Goal: Task Accomplishment & Management: Complete application form

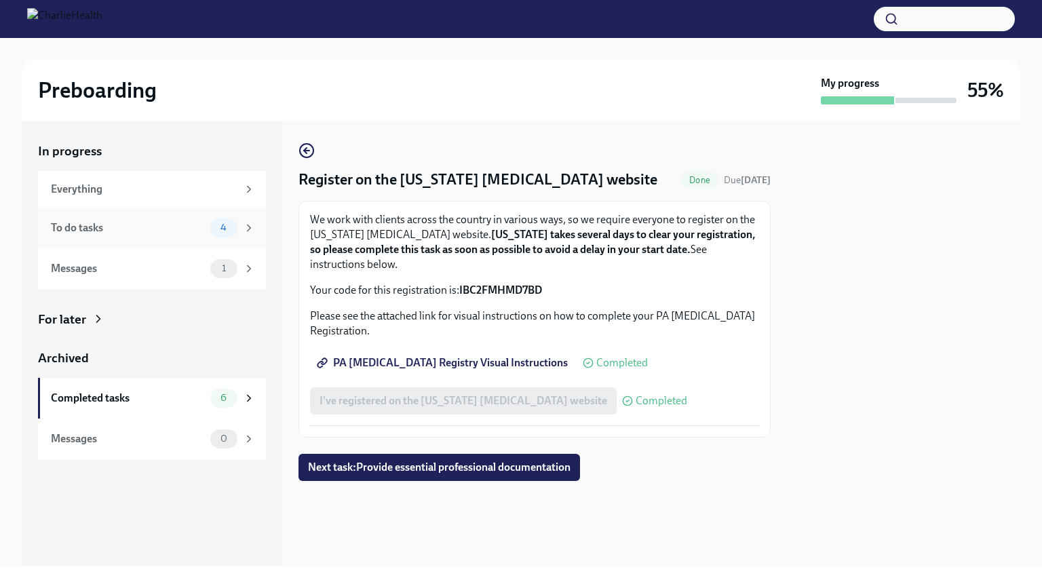
click at [170, 232] on div "To do tasks" at bounding box center [128, 228] width 154 height 15
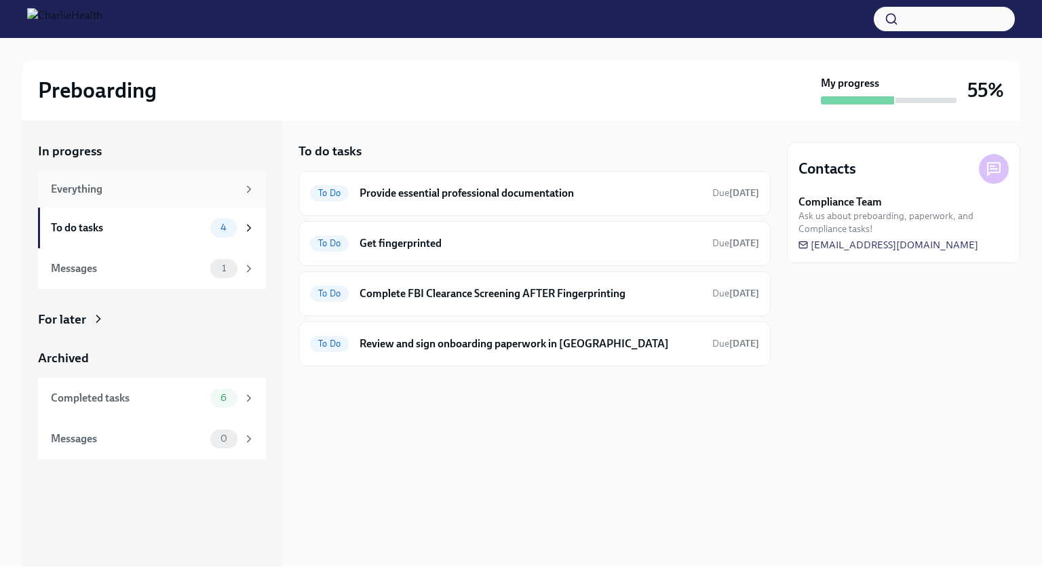
click at [138, 198] on div "Everything" at bounding box center [152, 189] width 228 height 37
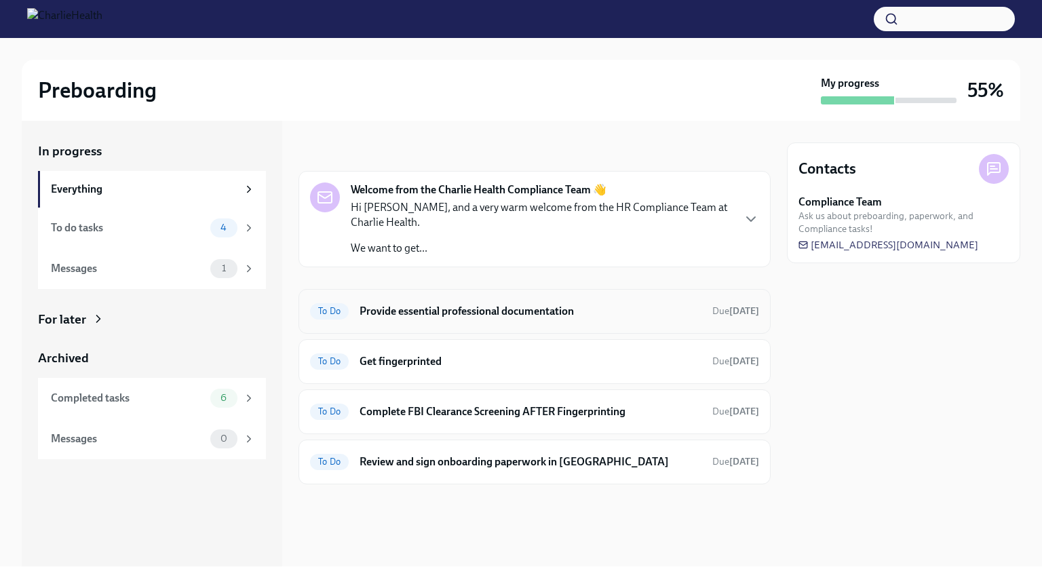
click at [421, 304] on h6 "Provide essential professional documentation" at bounding box center [531, 311] width 342 height 15
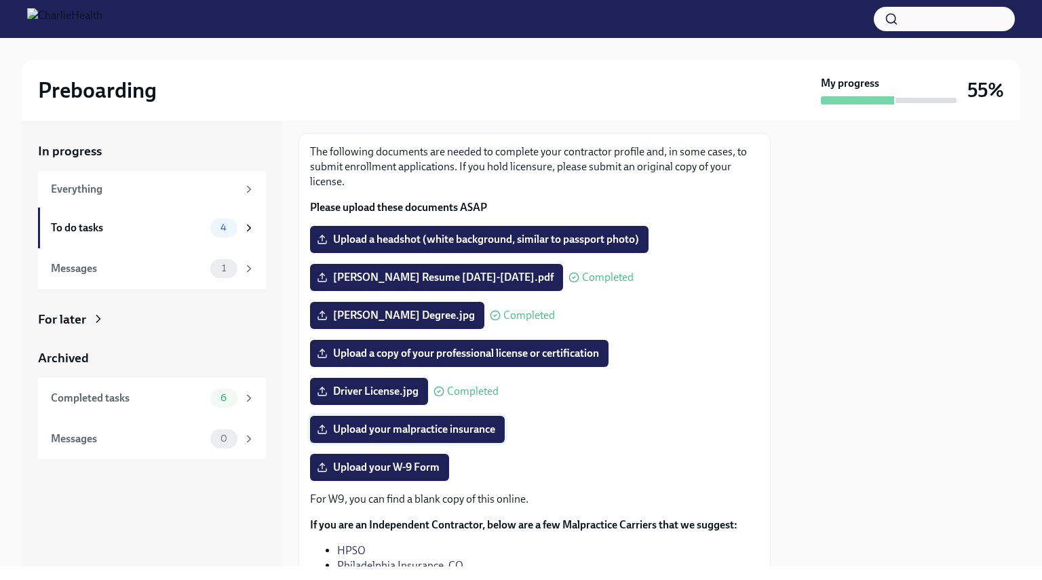
scroll to position [136, 0]
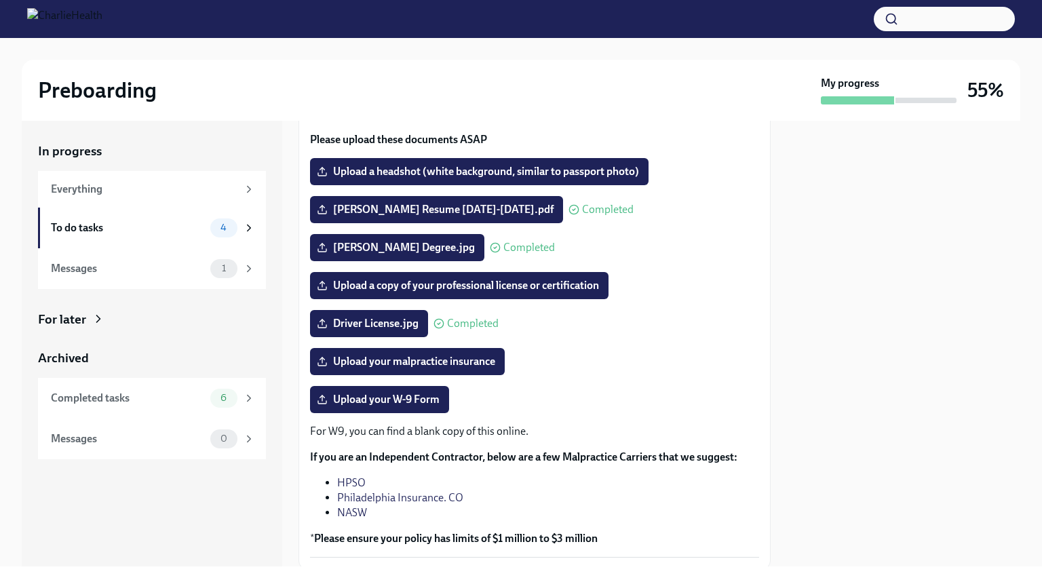
click at [352, 482] on link "HPSO" at bounding box center [351, 482] width 29 height 13
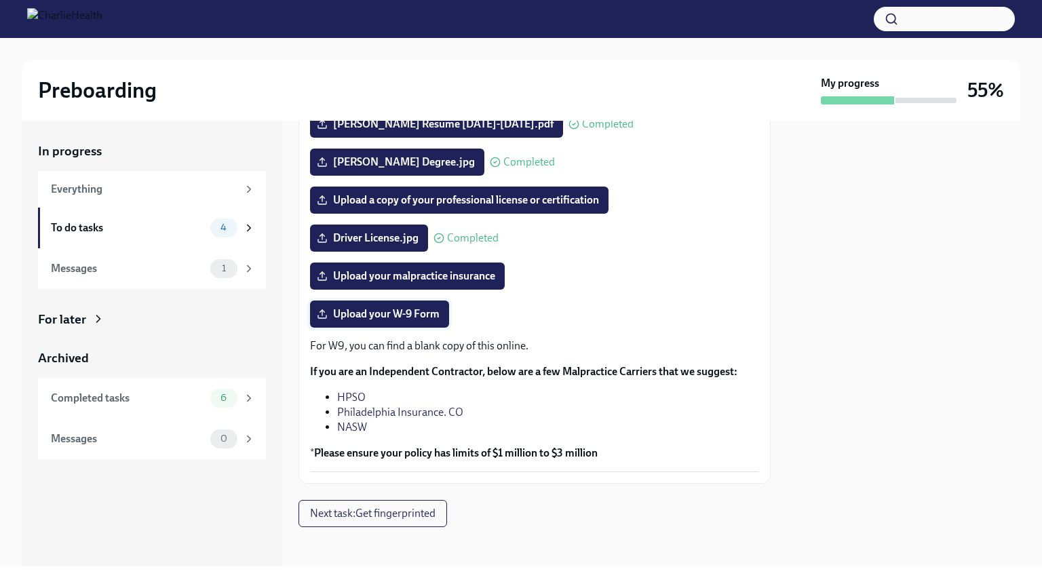
scroll to position [225, 0]
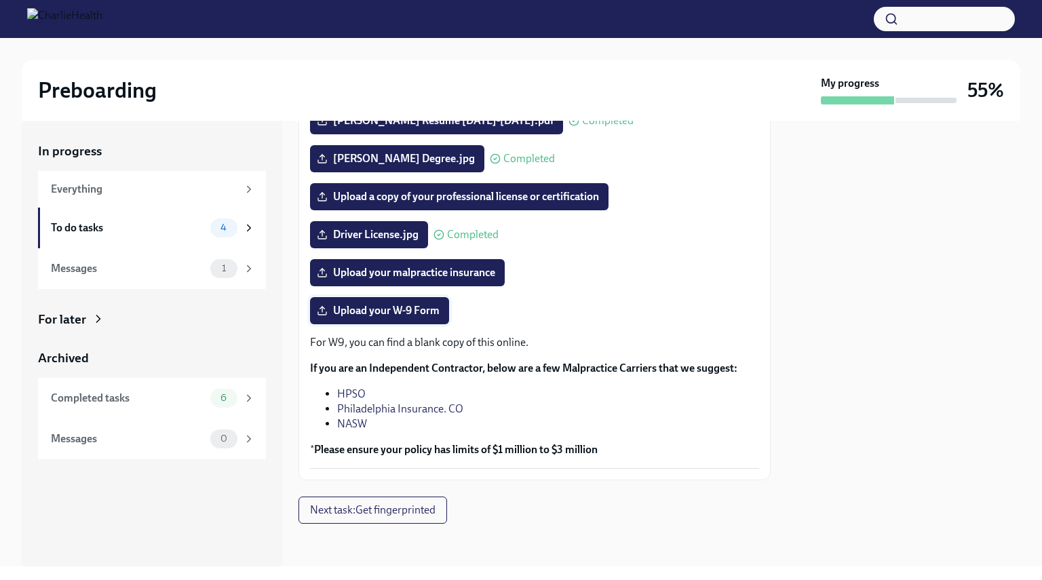
click at [398, 314] on span "Upload your W-9 Form" at bounding box center [380, 311] width 120 height 14
click at [0, 0] on input "Upload your W-9 Form" at bounding box center [0, 0] width 0 height 0
click at [395, 271] on span "Upload your malpractice insurance" at bounding box center [408, 273] width 176 height 14
click at [0, 0] on input "Upload your malpractice insurance" at bounding box center [0, 0] width 0 height 0
click at [433, 268] on span "Upload your malpractice insurance" at bounding box center [408, 273] width 176 height 14
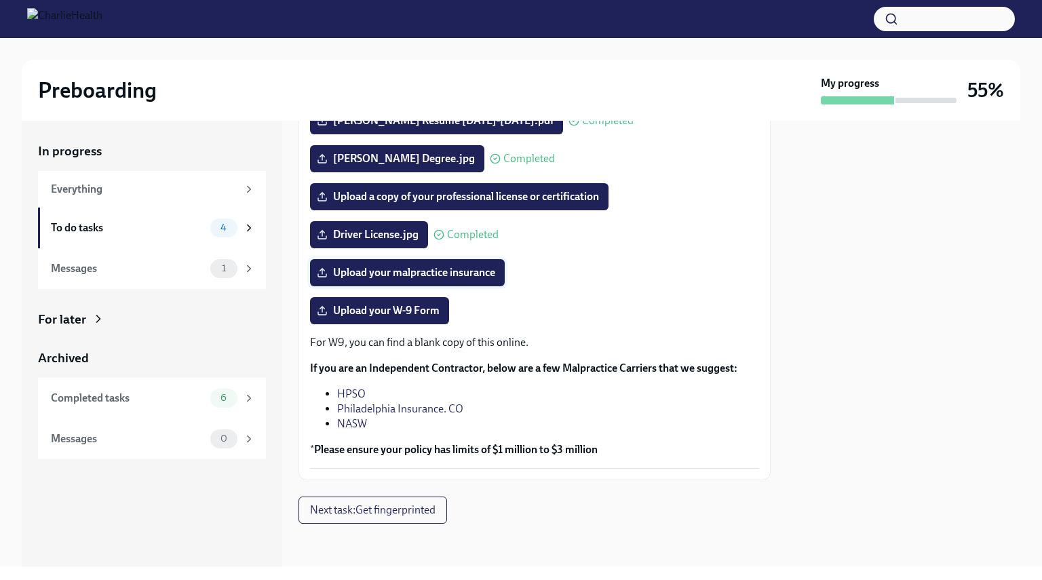
click at [0, 0] on input "Upload your malpractice insurance" at bounding box center [0, 0] width 0 height 0
click at [414, 313] on span "Upload your W-9 Form" at bounding box center [380, 311] width 120 height 14
click at [0, 0] on input "Upload your W-9 Form" at bounding box center [0, 0] width 0 height 0
click at [423, 502] on button "Next task : Get fingerprinted" at bounding box center [373, 510] width 149 height 27
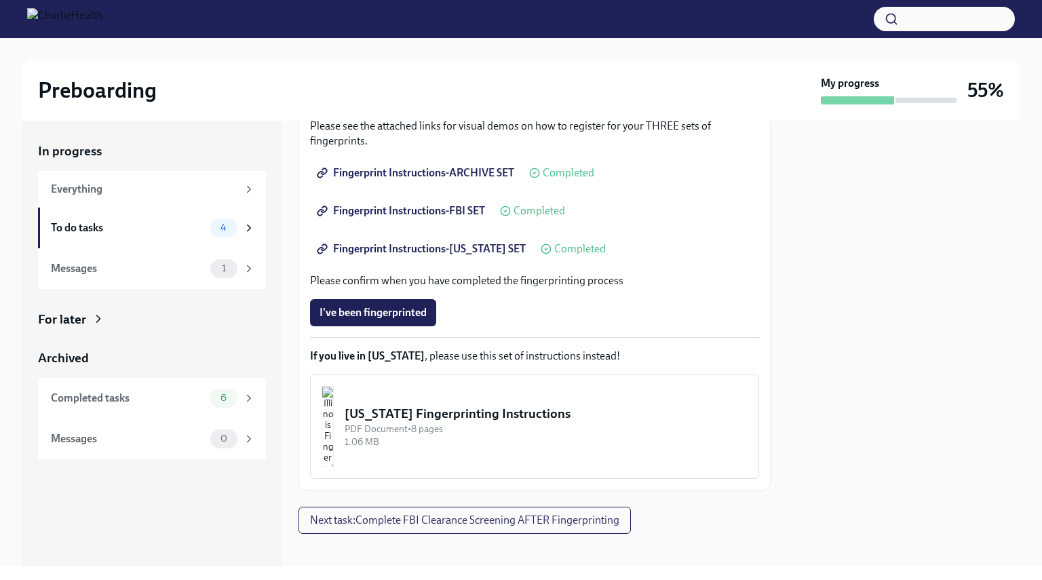
scroll to position [255, 0]
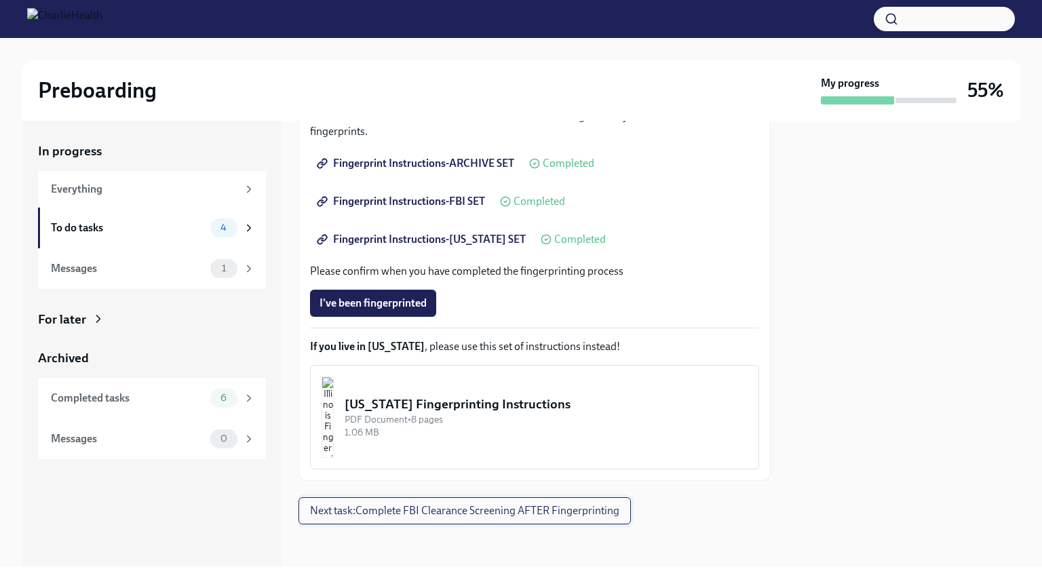
click at [470, 514] on span "Next task : Complete FBI Clearance Screening AFTER Fingerprinting" at bounding box center [464, 511] width 309 height 14
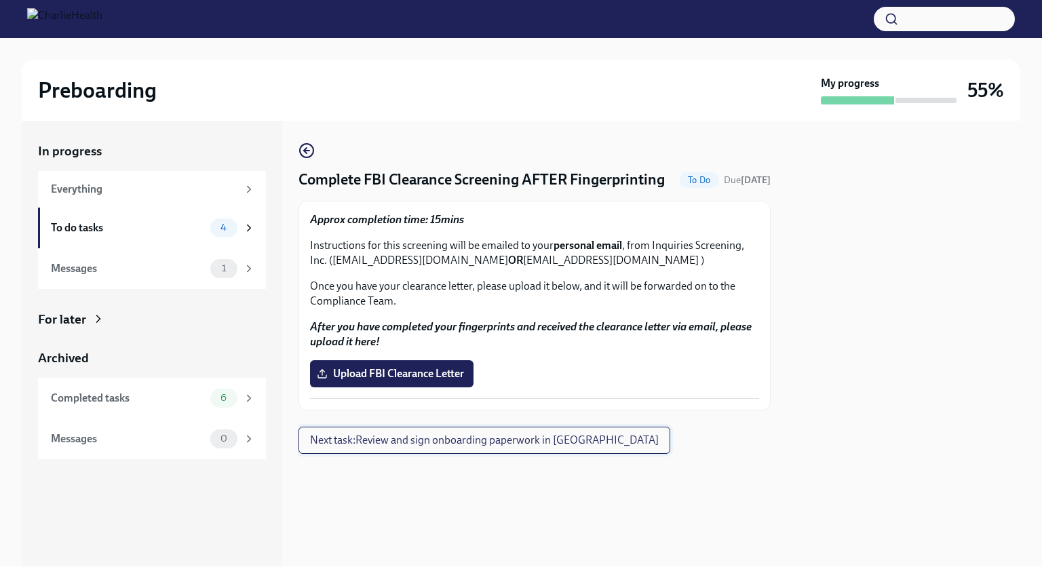
click at [468, 447] on span "Next task : Review and sign onboarding paperwork in UKG" at bounding box center [484, 441] width 349 height 14
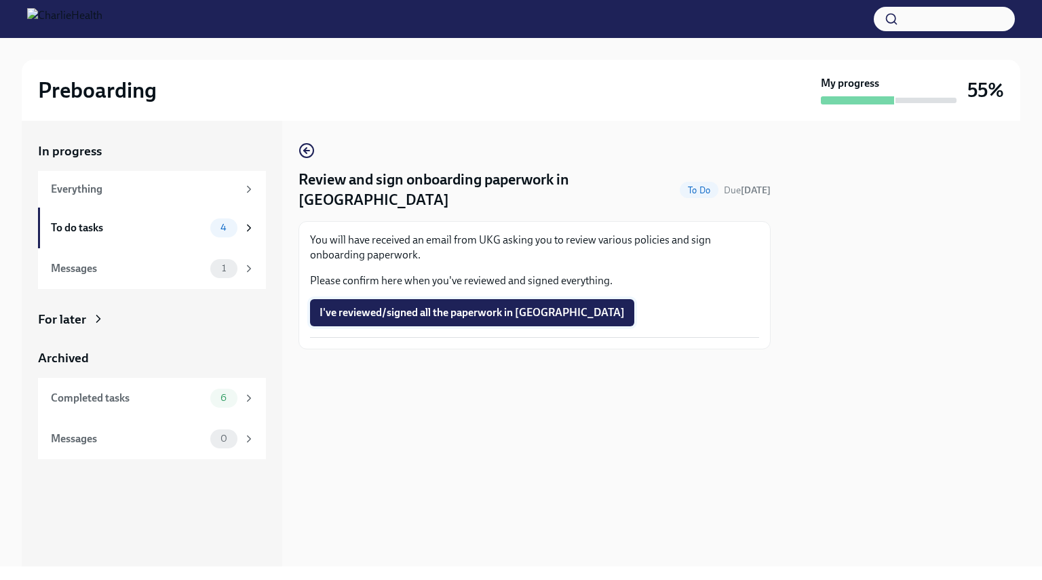
click at [507, 306] on span "I've reviewed/signed all the paperwork in UKG" at bounding box center [472, 313] width 305 height 14
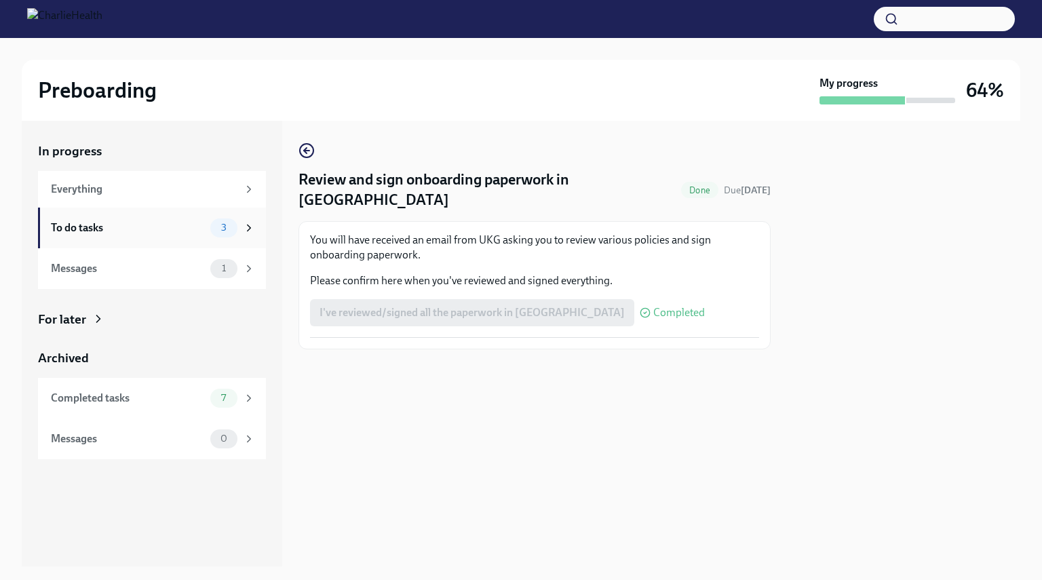
click at [194, 233] on div "To do tasks" at bounding box center [128, 228] width 154 height 15
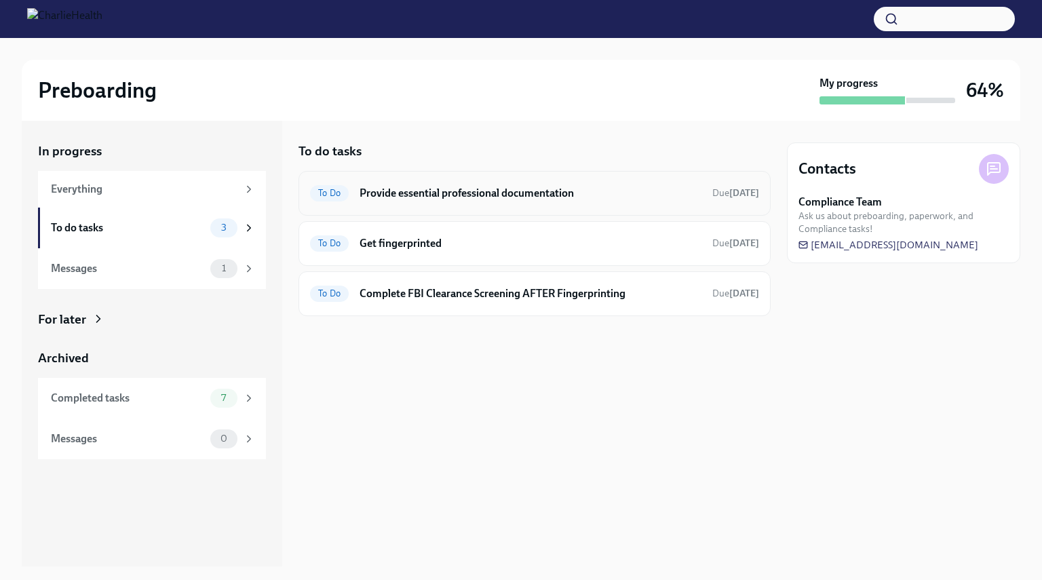
click at [579, 202] on div "To Do Provide essential professional documentation Due in 3 days" at bounding box center [534, 194] width 449 height 22
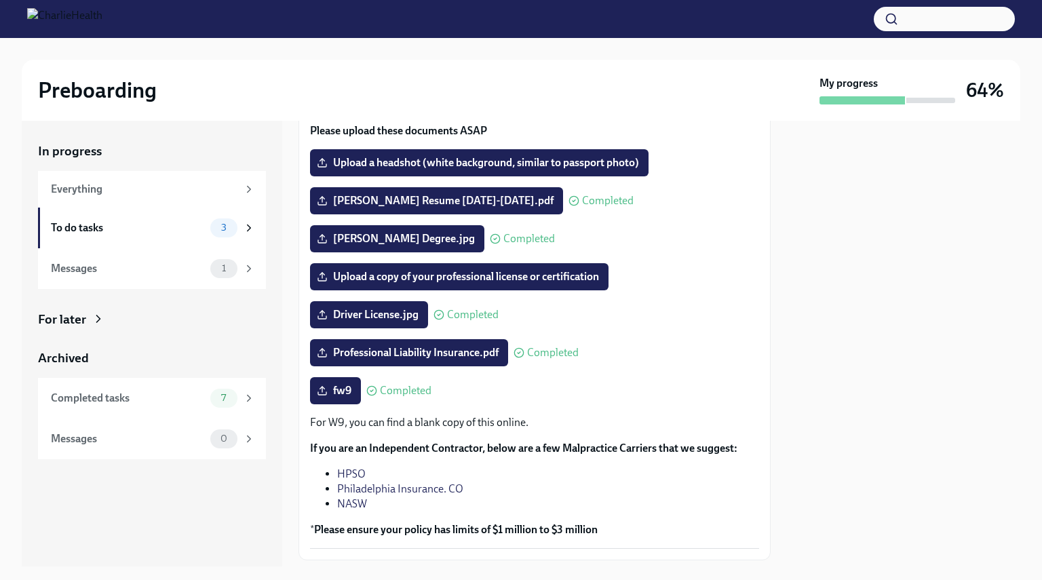
scroll to position [68, 0]
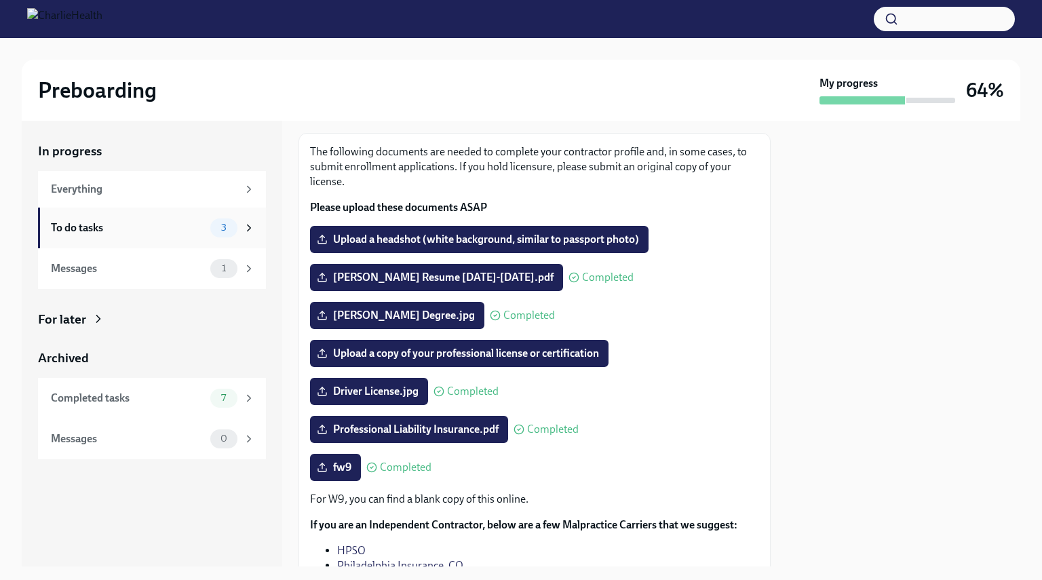
click at [195, 225] on div "To do tasks" at bounding box center [128, 228] width 154 height 15
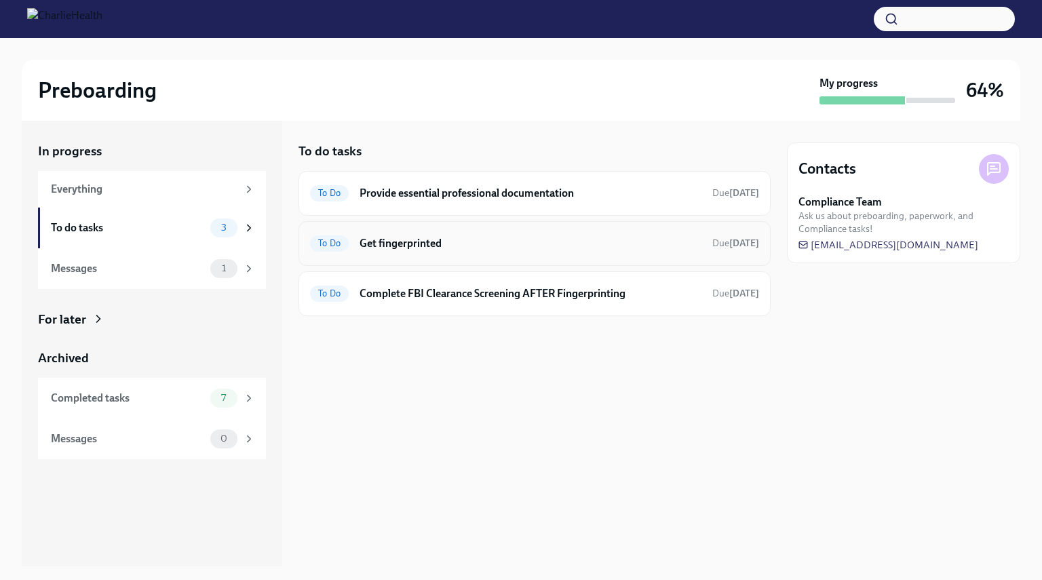
click at [439, 246] on h6 "Get fingerprinted" at bounding box center [531, 243] width 342 height 15
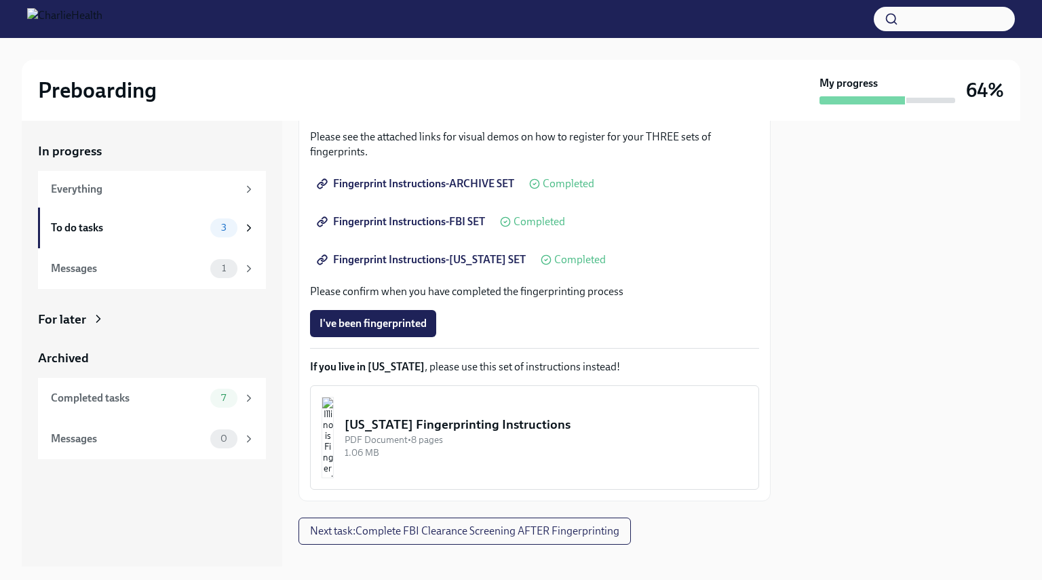
scroll to position [255, 0]
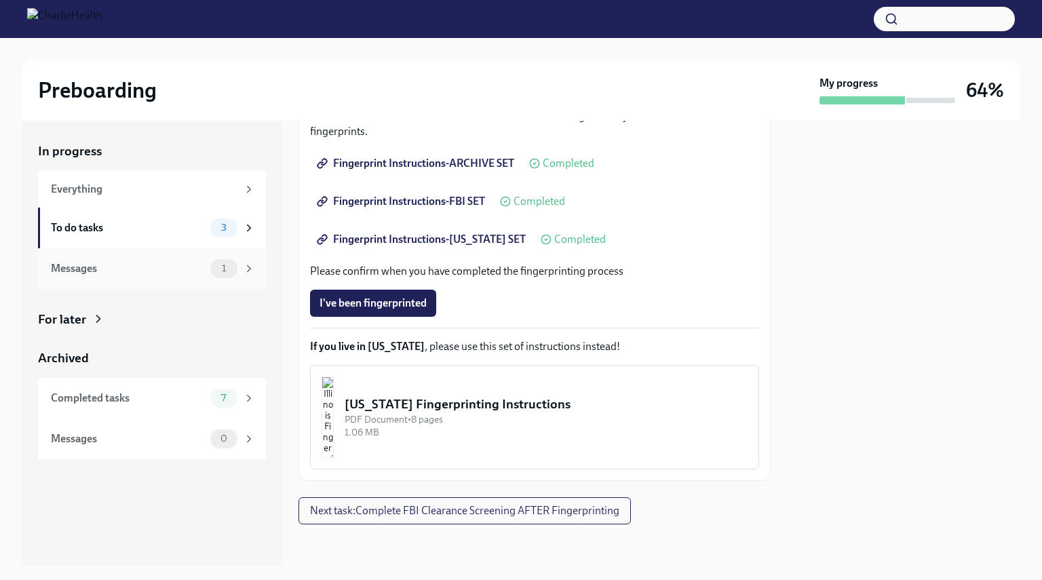
click at [153, 265] on div "Messages" at bounding box center [128, 268] width 154 height 15
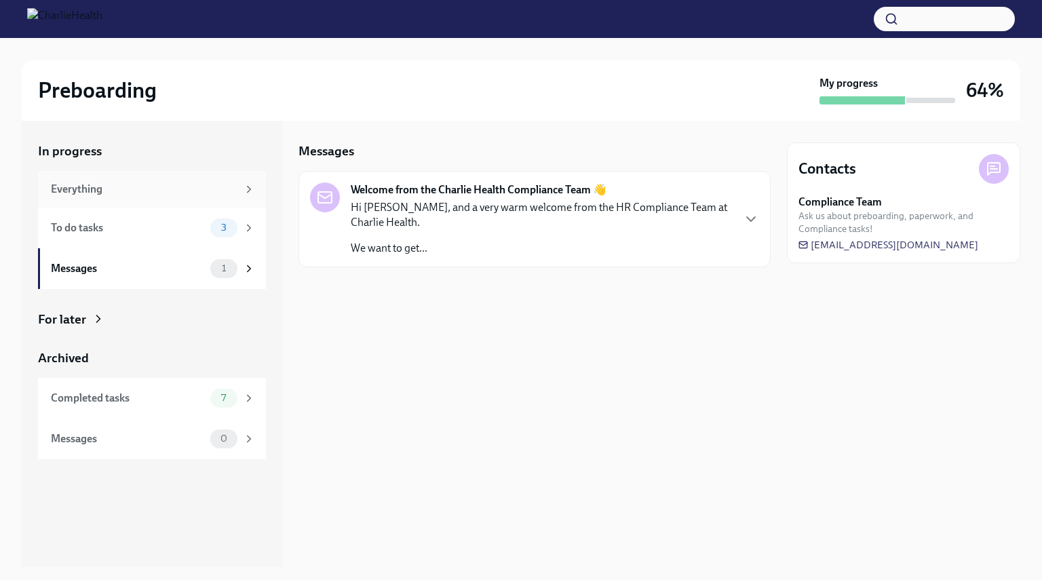
click at [132, 187] on div "Everything" at bounding box center [144, 189] width 187 height 15
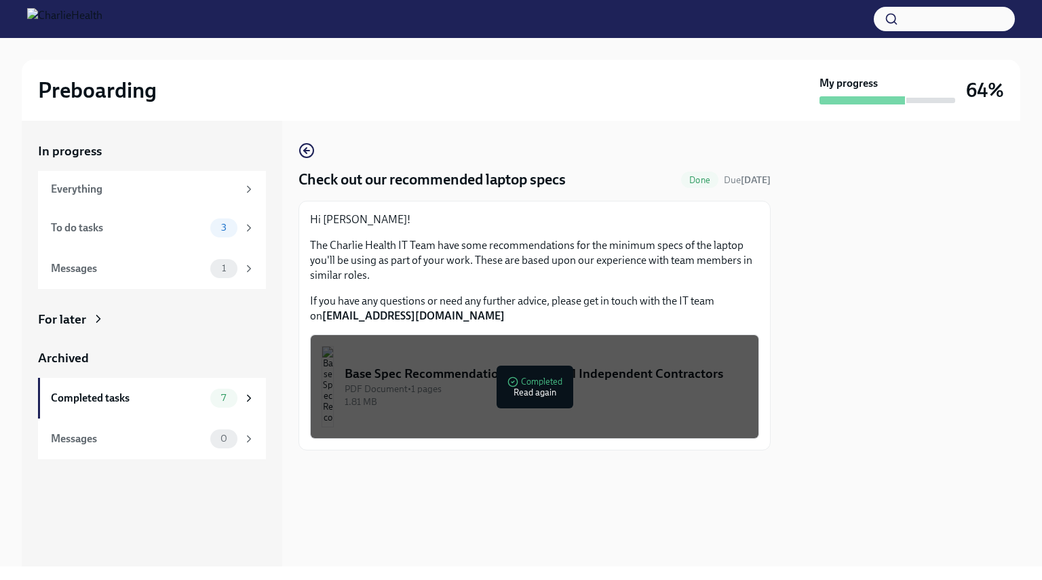
click at [546, 383] on div "Base Spec Recommendations for Clinical Independent Contractors" at bounding box center [546, 374] width 403 height 18
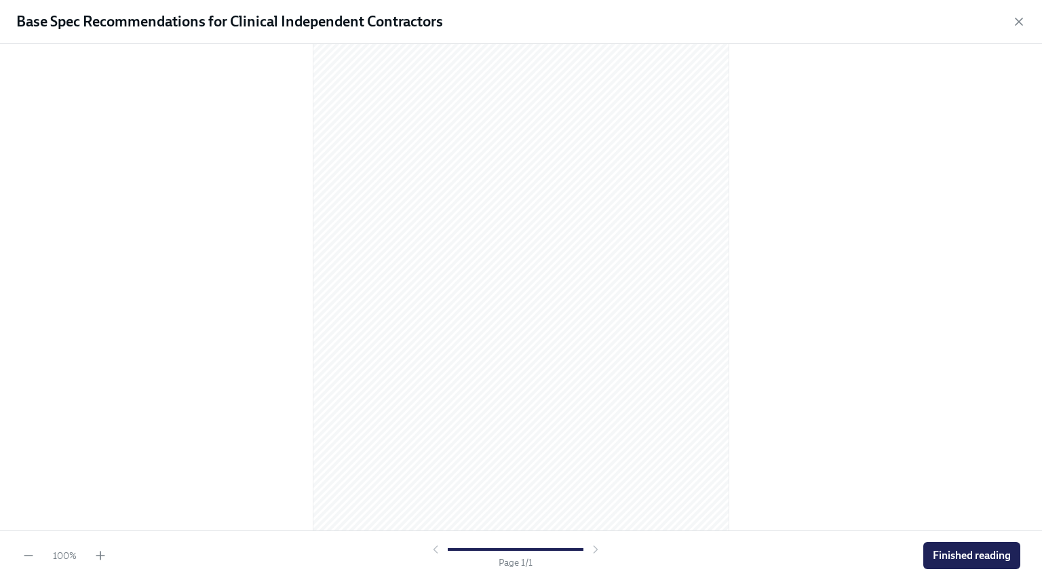
scroll to position [73, 0]
click at [1004, 552] on span "Finished reading" at bounding box center [972, 556] width 78 height 14
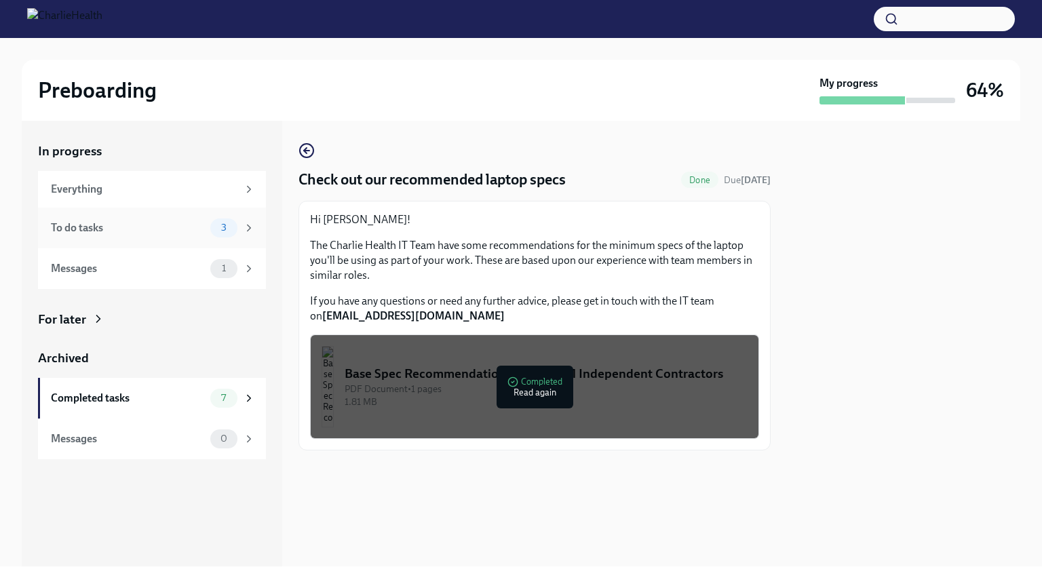
click at [188, 229] on div "To do tasks" at bounding box center [128, 228] width 154 height 15
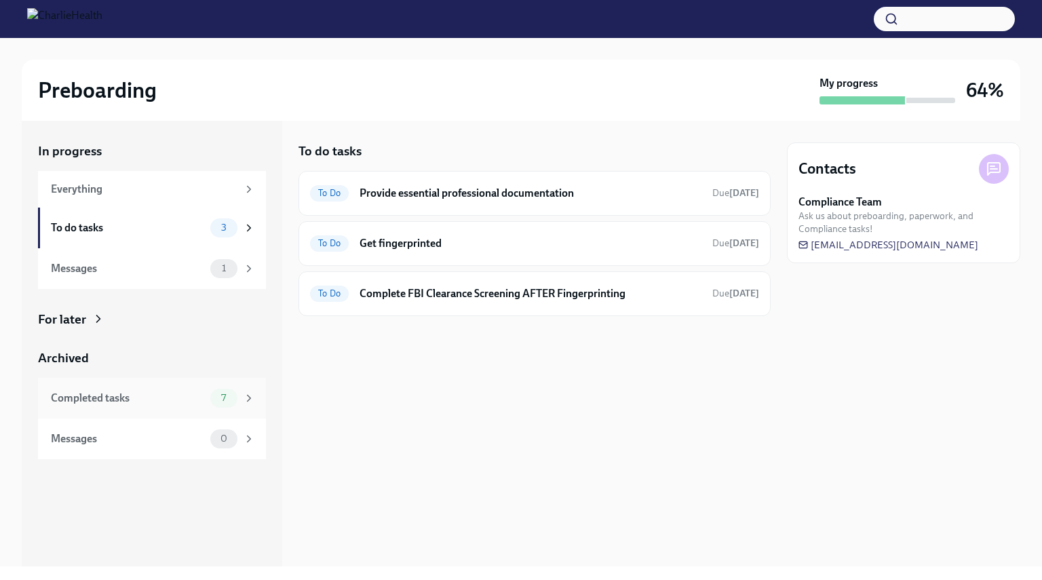
click at [185, 394] on div "Completed tasks" at bounding box center [128, 398] width 154 height 15
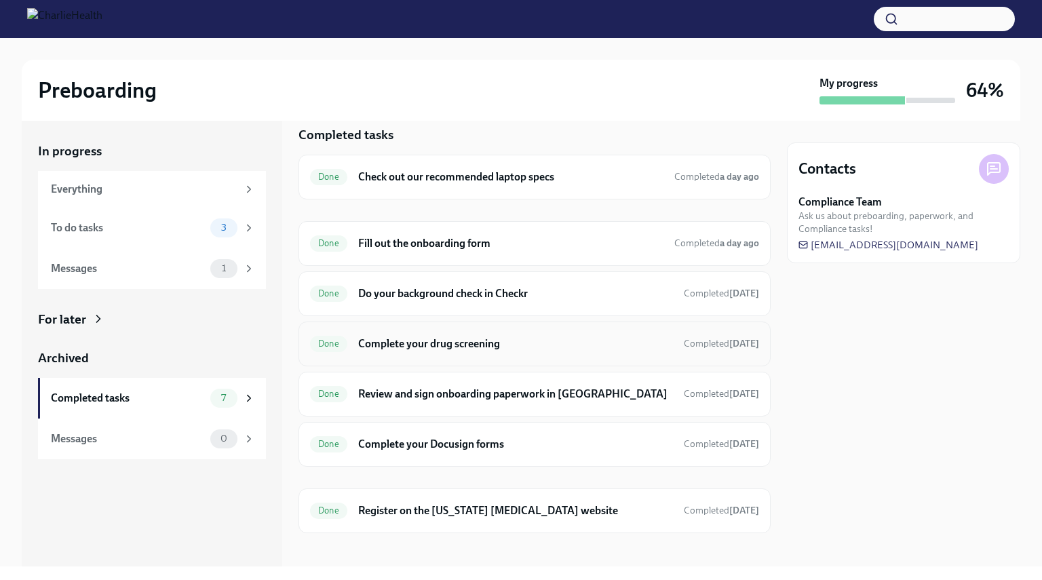
scroll to position [22, 0]
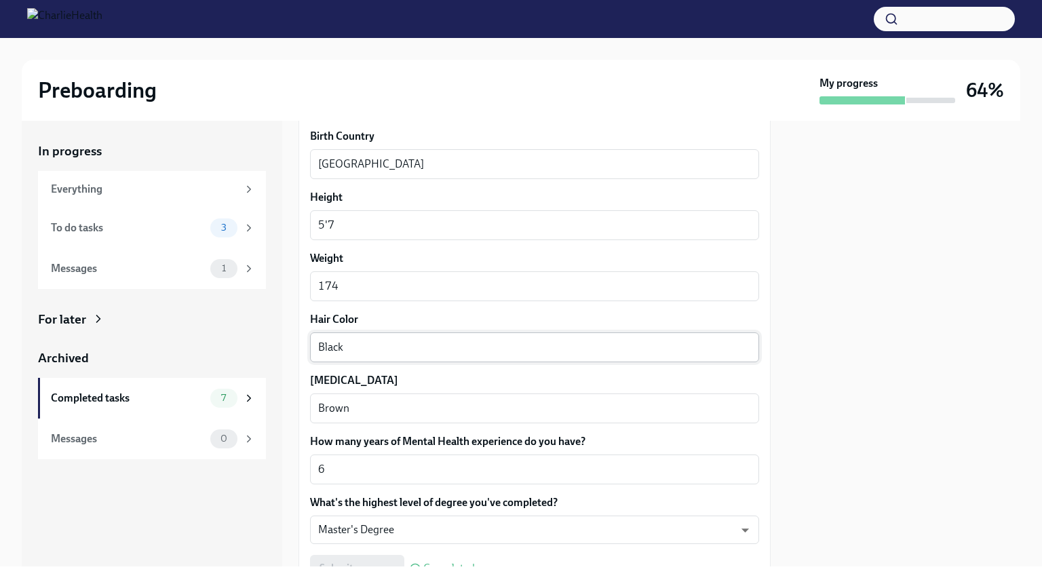
scroll to position [1203, 0]
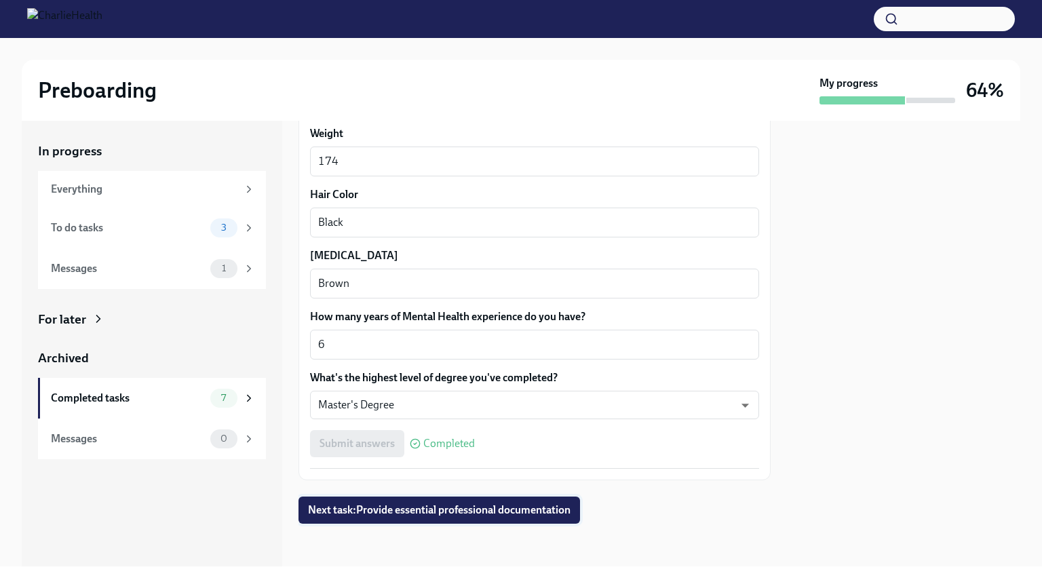
click at [571, 511] on span "Next task : Provide essential professional documentation" at bounding box center [439, 511] width 263 height 14
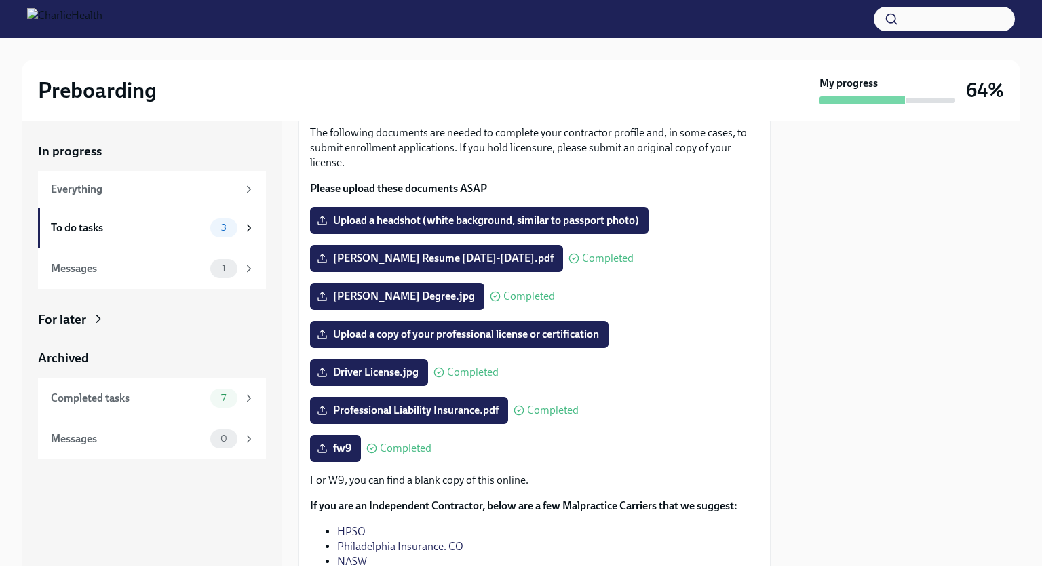
scroll to position [225, 0]
